Goal: Navigation & Orientation: Find specific page/section

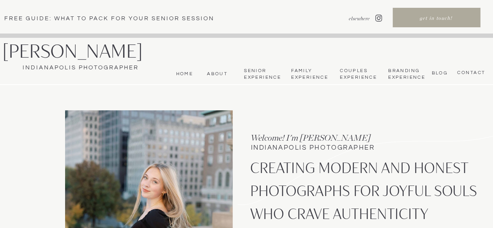
click at [218, 72] on nav "About" at bounding box center [215, 74] width 23 height 6
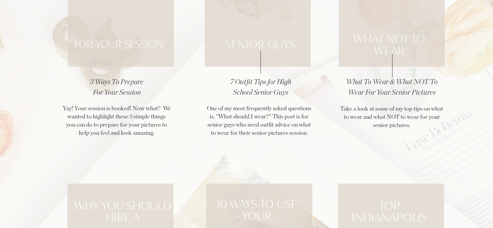
scroll to position [1104, 0]
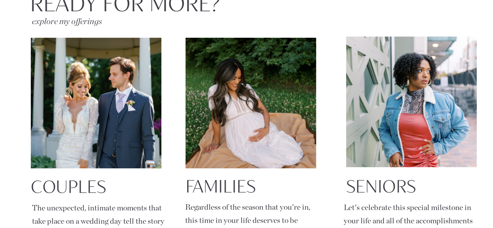
scroll to position [1229, 0]
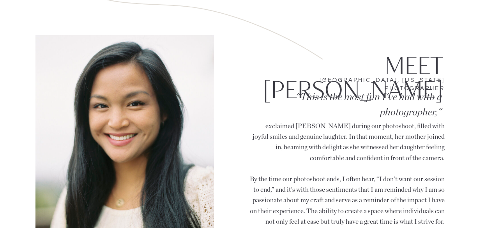
scroll to position [497, 0]
